Goal: Task Accomplishment & Management: Manage account settings

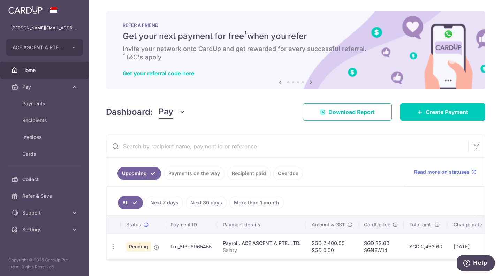
scroll to position [0, 105]
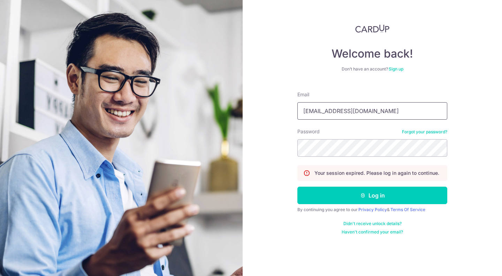
drag, startPoint x: 0, startPoint y: 0, endPoint x: 348, endPoint y: 114, distance: 365.9
click at [348, 114] on input "eddieyew82@gmail.com" at bounding box center [372, 110] width 150 height 17
drag, startPoint x: 372, startPoint y: 105, endPoint x: 372, endPoint y: 109, distance: 4.5
click at [373, 106] on input "eddieyew82@gmail.com" at bounding box center [372, 110] width 150 height 17
drag, startPoint x: 372, startPoint y: 113, endPoint x: 227, endPoint y: 111, distance: 144.3
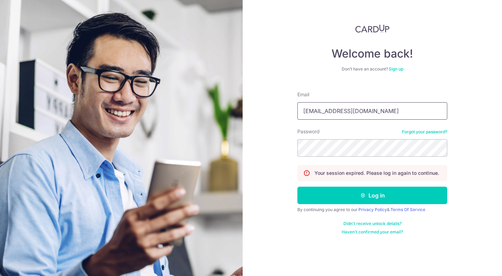
click at [227, 111] on section "Welcome back! Don’t have an account? Sign up Email eddieyew82@gmail.com Passwor…" at bounding box center [251, 138] width 502 height 276
type input "e"
type input "[PERSON_NAME][EMAIL_ADDRESS][DOMAIN_NAME]"
click at [501, 167] on div "Welcome back! Don’t have an account? Sign up Email eddie@aceascentia.com Passwo…" at bounding box center [372, 138] width 259 height 276
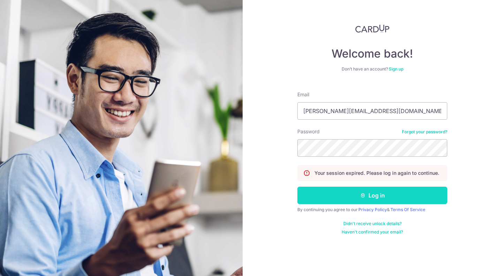
click at [384, 192] on button "Log in" at bounding box center [372, 194] width 150 height 17
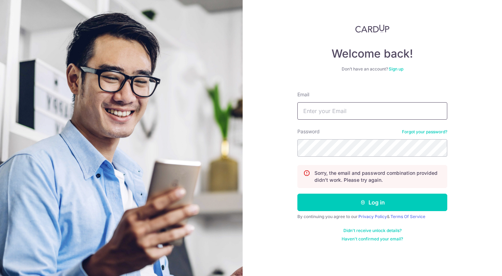
type input "[EMAIL_ADDRESS][DOMAIN_NAME]"
click at [200, 149] on section "Welcome back! Don’t have an account? Sign up Email eddieyew82@gmail.com Passwor…" at bounding box center [251, 138] width 502 height 276
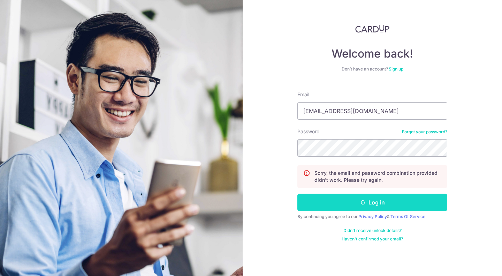
click at [416, 200] on button "Log in" at bounding box center [372, 201] width 150 height 17
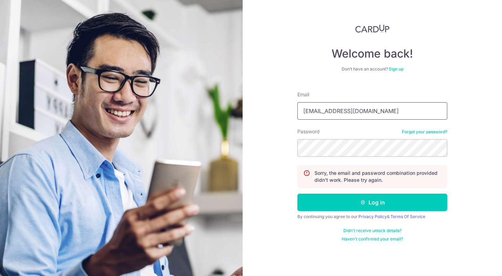
click at [336, 111] on input "[EMAIL_ADDRESS][DOMAIN_NAME]" at bounding box center [372, 110] width 150 height 17
drag, startPoint x: 370, startPoint y: 112, endPoint x: 268, endPoint y: 108, distance: 101.8
click at [268, 108] on div "Welcome back! Don’t have an account? Sign up Email eddieyew82@gmail.com Passwor…" at bounding box center [372, 138] width 259 height 276
type input "[PERSON_NAME][EMAIL_ADDRESS][DOMAIN_NAME]"
click at [245, 146] on div "Welcome back! Don’t have an account? Sign up Email eddie@aceascentia.com Passwo…" at bounding box center [372, 138] width 259 height 276
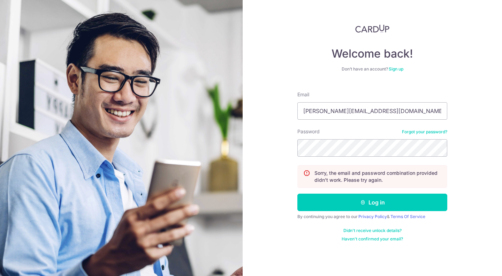
click at [500, 129] on div "Welcome back! Don’t have an account? Sign up Email eddie@aceascentia.com Passwo…" at bounding box center [372, 138] width 259 height 276
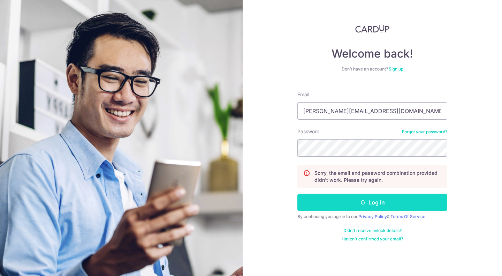
click at [366, 204] on button "Log in" at bounding box center [372, 201] width 150 height 17
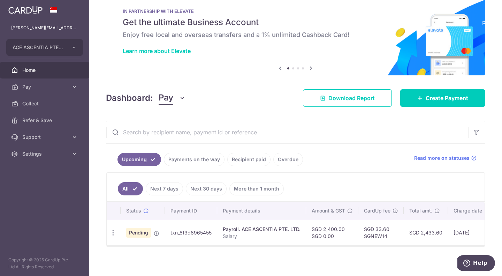
scroll to position [21, 0]
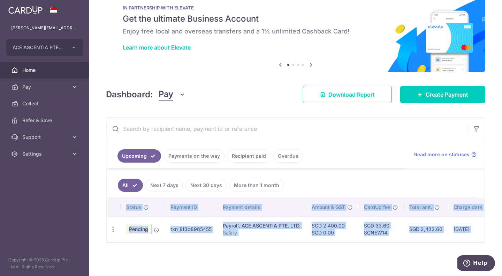
drag, startPoint x: 336, startPoint y: 242, endPoint x: 383, endPoint y: 236, distance: 48.2
click at [401, 241] on div "Status Payment ID Payment details Amount & GST CardUp fee Total amt. Charge dat…" at bounding box center [296, 220] width 378 height 44
drag, startPoint x: 383, startPoint y: 236, endPoint x: 459, endPoint y: 238, distance: 76.0
click at [459, 238] on div "Status Payment ID Payment details Amount & GST CardUp fee Total amt. Charge dat…" at bounding box center [296, 220] width 378 height 44
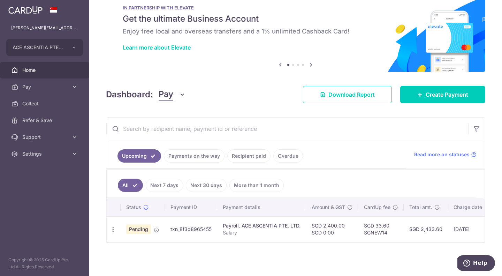
click at [382, 246] on div "× Pause Schedule Pause all future payments in this series Pause just this one p…" at bounding box center [295, 138] width 413 height 276
